Goal: Information Seeking & Learning: Learn about a topic

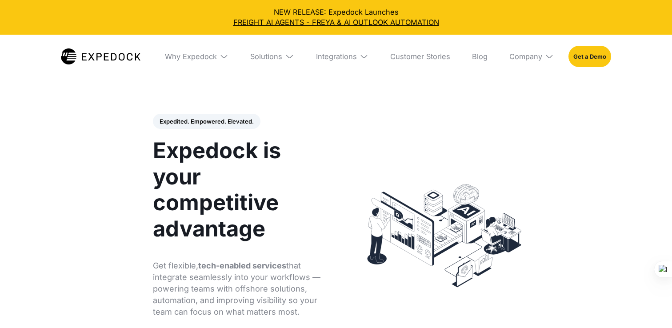
select select
click at [294, 57] on img at bounding box center [289, 56] width 9 height 9
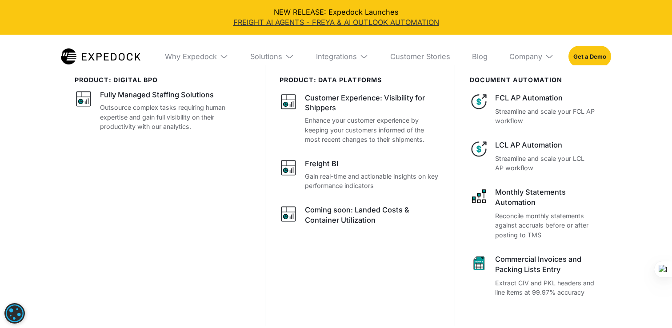
click at [312, 21] on link "FREIGHT AI AGENTS - FREYA & AI OUTLOOK AUTOMATION" at bounding box center [335, 22] width 657 height 10
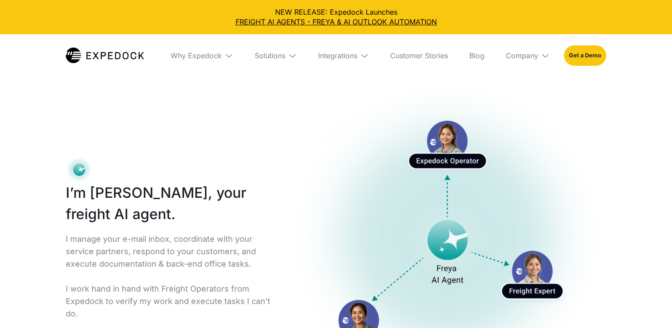
select select
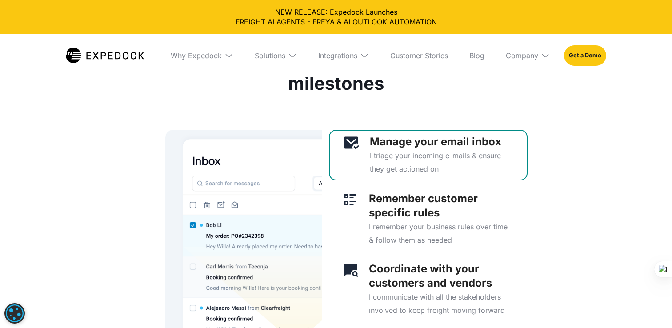
scroll to position [2324, 0]
